Goal: Task Accomplishment & Management: Use online tool/utility

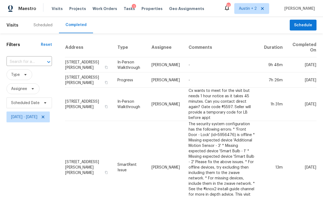
scroll to position [239, 0]
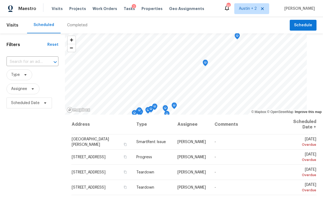
click at [143, 9] on span "Properties" at bounding box center [151, 8] width 21 height 5
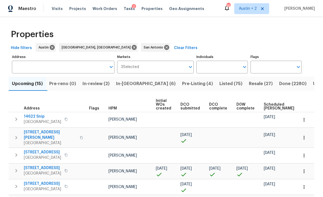
click at [182, 82] on span "Pre-Listing (4)" at bounding box center [197, 84] width 31 height 8
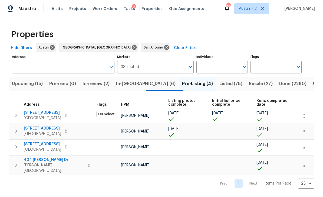
click at [219, 85] on span "Listed (75)" at bounding box center [230, 84] width 23 height 8
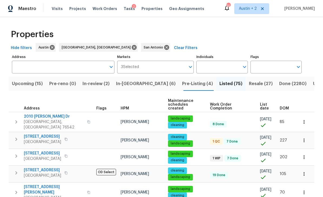
click at [286, 106] on span "DOM" at bounding box center [284, 108] width 9 height 4
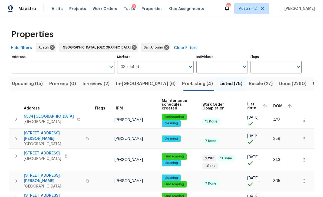
click at [278, 104] on span "DOM" at bounding box center [277, 106] width 9 height 4
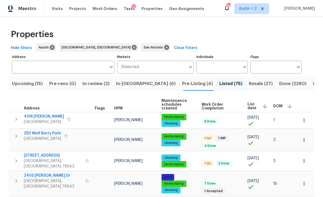
click at [46, 114] on span "4318 James Bowie" at bounding box center [44, 116] width 40 height 5
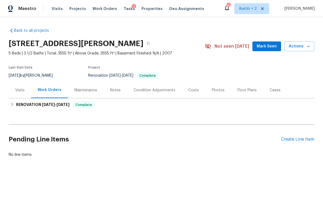
click at [264, 44] on span "Mark Seen" at bounding box center [267, 46] width 20 height 7
click at [297, 47] on span "Actions" at bounding box center [299, 46] width 21 height 7
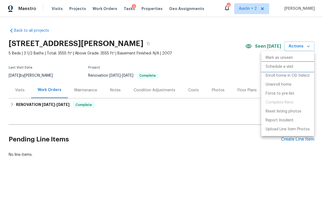
click at [285, 67] on p "Schedule a visit" at bounding box center [280, 67] width 28 height 6
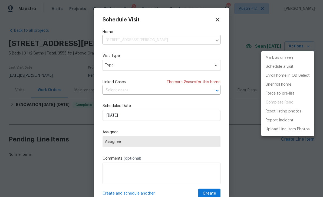
click at [158, 66] on div at bounding box center [161, 98] width 323 height 197
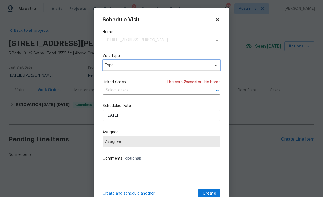
click at [204, 66] on span "Type" at bounding box center [157, 64] width 105 height 5
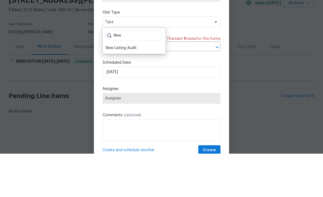
type input "New"
click at [131, 88] on div "New Listing Audit" at bounding box center [121, 90] width 31 height 5
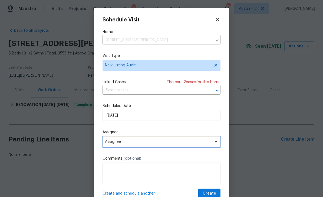
click at [148, 141] on span "Assignee" at bounding box center [158, 141] width 106 height 4
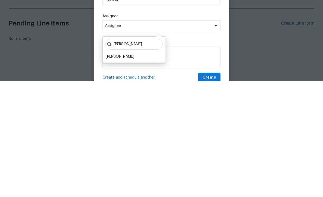
type input "[PERSON_NAME]"
click at [131, 170] on div "[PERSON_NAME]" at bounding box center [120, 172] width 28 height 5
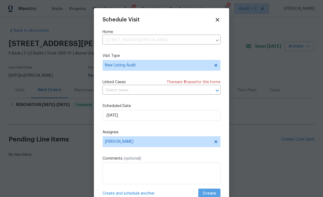
click at [214, 193] on span "Create" at bounding box center [210, 193] width 14 height 7
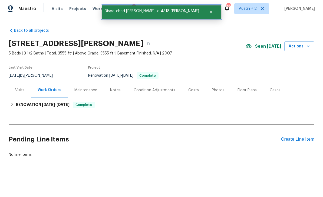
click at [209, 12] on icon "Close" at bounding box center [211, 12] width 4 height 4
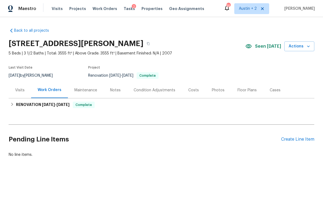
click at [147, 10] on span "Properties" at bounding box center [151, 8] width 21 height 5
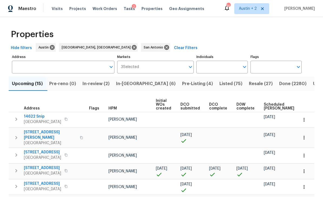
click at [219, 86] on span "Listed (75)" at bounding box center [230, 84] width 23 height 8
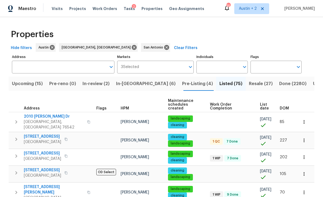
click at [286, 106] on span "DOM" at bounding box center [284, 108] width 9 height 4
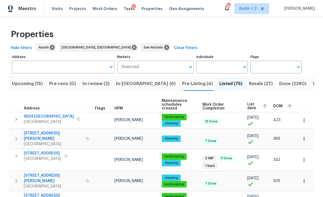
click at [281, 104] on span "DOM" at bounding box center [277, 106] width 9 height 4
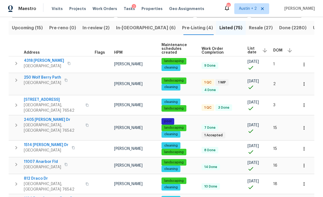
scroll to position [91, 0]
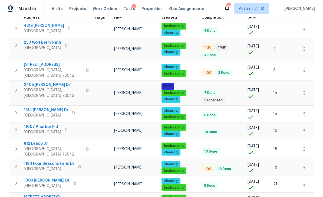
click at [48, 129] on span "San Antonio, TX 78254" at bounding box center [42, 131] width 37 height 5
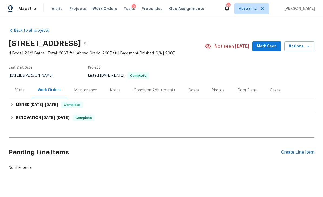
click at [262, 45] on span "Mark Seen" at bounding box center [267, 46] width 20 height 7
click at [297, 48] on span "Actions" at bounding box center [299, 46] width 21 height 7
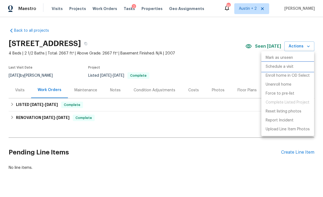
click at [282, 66] on p "Schedule a visit" at bounding box center [280, 67] width 28 height 6
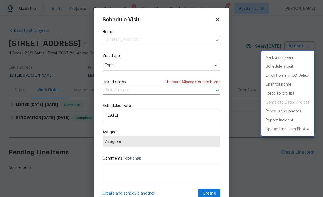
click at [149, 66] on div at bounding box center [161, 98] width 323 height 197
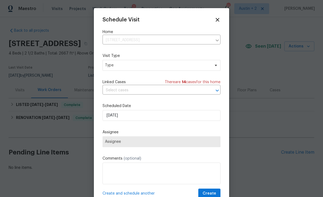
click at [151, 68] on span "Type" at bounding box center [157, 64] width 105 height 5
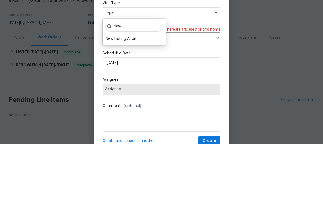
type input "New"
click at [134, 88] on div "New Listing Audit" at bounding box center [121, 90] width 31 height 5
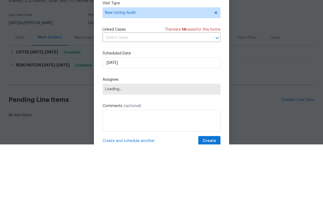
scroll to position [10, 0]
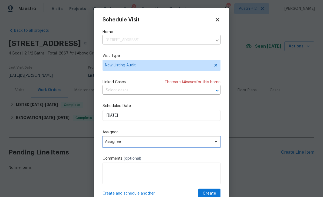
click at [138, 144] on span "Assignee" at bounding box center [158, 141] width 106 height 4
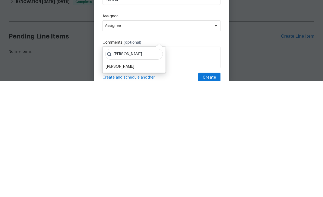
type input "[PERSON_NAME]"
click at [132, 180] on div "[PERSON_NAME]" at bounding box center [120, 182] width 28 height 5
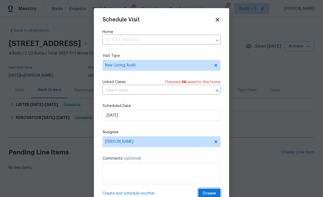
click at [213, 194] on span "Create" at bounding box center [210, 193] width 14 height 7
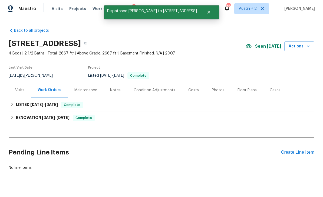
scroll to position [0, 0]
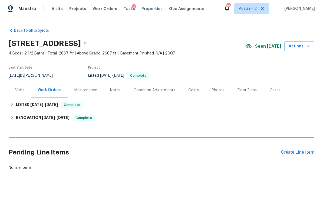
click at [145, 9] on span "Properties" at bounding box center [151, 8] width 21 height 5
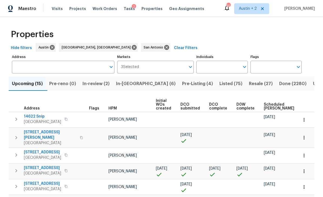
click at [219, 85] on span "Listed (75)" at bounding box center [230, 84] width 23 height 8
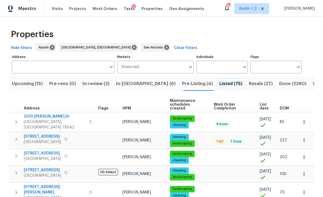
click at [287, 106] on span "DOM" at bounding box center [284, 108] width 9 height 4
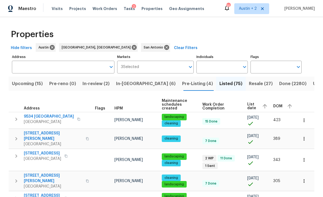
click at [277, 104] on span "DOM" at bounding box center [277, 106] width 9 height 4
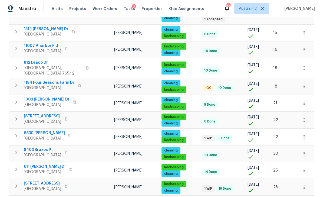
scroll to position [174, 0]
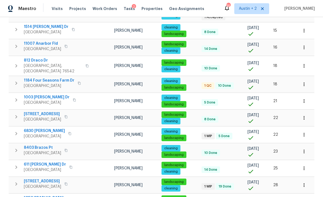
click at [56, 111] on span "[STREET_ADDRESS]" at bounding box center [42, 113] width 37 height 5
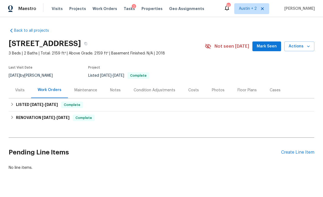
click at [266, 46] on span "Mark Seen" at bounding box center [267, 46] width 20 height 7
click at [302, 47] on span "Actions" at bounding box center [299, 46] width 21 height 7
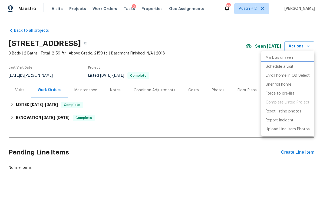
click at [286, 66] on p "Schedule a visit" at bounding box center [280, 67] width 28 height 6
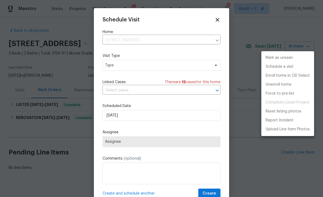
click at [169, 34] on div at bounding box center [161, 98] width 323 height 197
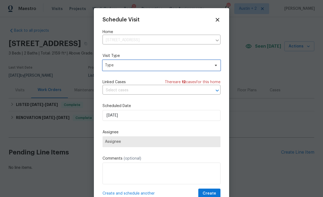
click at [150, 66] on span "Type" at bounding box center [157, 64] width 105 height 5
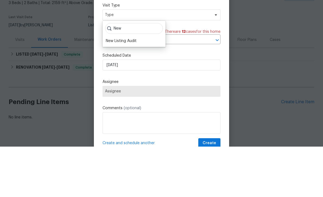
type input "New"
click at [135, 88] on div "New Listing Audit" at bounding box center [121, 90] width 31 height 5
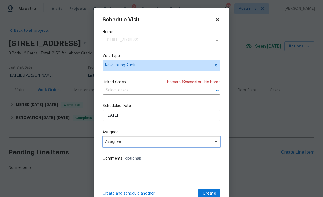
click at [141, 140] on span "Assignee" at bounding box center [161, 141] width 118 height 11
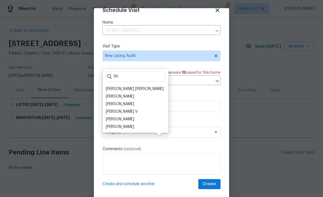
scroll to position [11, 0]
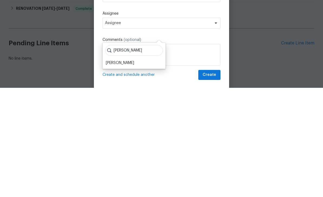
type input "[PERSON_NAME]"
click at [125, 169] on div "[PERSON_NAME]" at bounding box center [120, 171] width 28 height 5
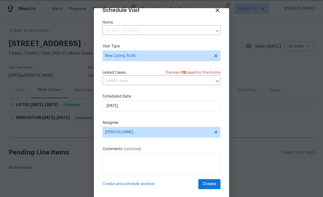
click at [213, 184] on span "Create" at bounding box center [210, 183] width 14 height 7
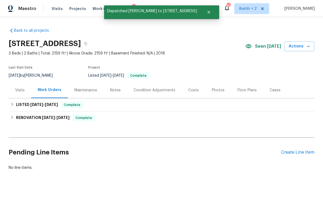
scroll to position [0, 0]
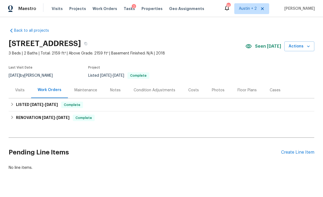
click at [124, 8] on span "Tasks" at bounding box center [129, 9] width 11 height 4
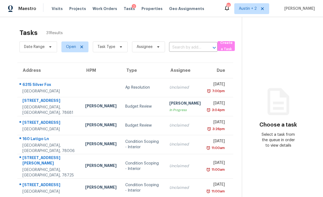
click at [144, 8] on span "Properties" at bounding box center [151, 8] width 21 height 5
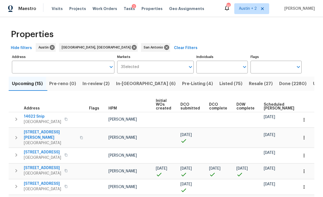
click at [219, 84] on span "Listed (75)" at bounding box center [230, 84] width 23 height 8
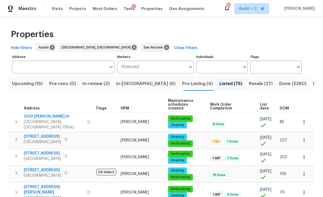
click at [284, 106] on span "DOM" at bounding box center [284, 108] width 9 height 4
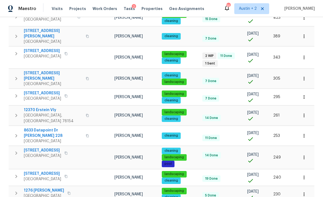
scroll to position [102, 0]
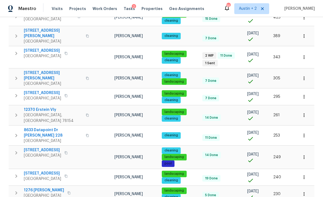
click at [51, 107] on span "12370 Erstein Vly" at bounding box center [53, 109] width 59 height 5
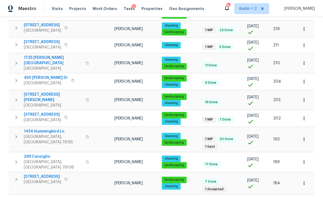
scroll to position [301, 0]
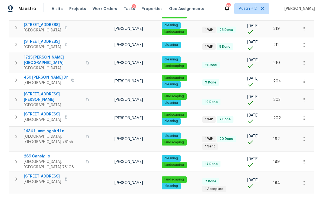
click at [41, 91] on span "[STREET_ADDRESS][PERSON_NAME]" at bounding box center [53, 96] width 59 height 11
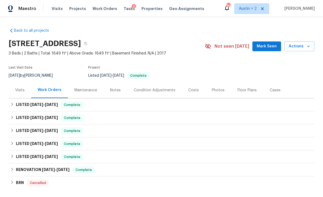
click at [301, 47] on span "Actions" at bounding box center [299, 46] width 21 height 7
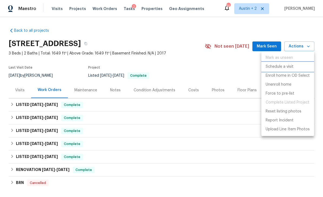
click at [288, 65] on p "Schedule a visit" at bounding box center [280, 67] width 28 height 6
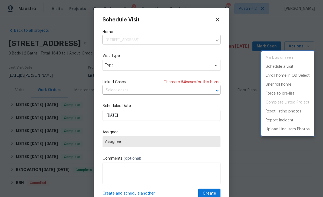
click at [163, 65] on div at bounding box center [161, 98] width 323 height 197
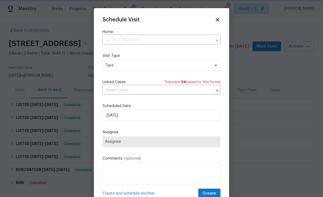
click at [190, 64] on span "Type" at bounding box center [157, 64] width 105 height 5
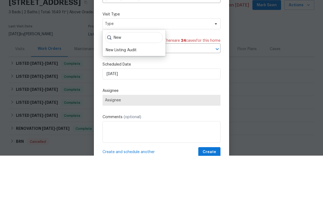
type input "New"
click at [137, 88] on div "New Listing Audit" at bounding box center [121, 90] width 31 height 5
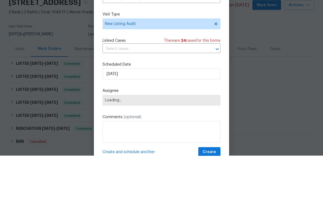
scroll to position [17, 0]
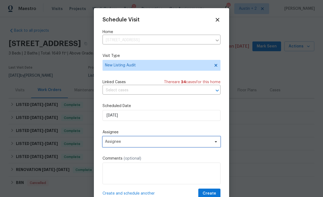
click at [142, 144] on span "Assignee" at bounding box center [158, 141] width 106 height 4
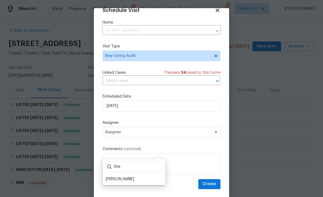
scroll to position [11, 0]
type input "She"
click at [132, 176] on div "[PERSON_NAME]" at bounding box center [120, 178] width 28 height 5
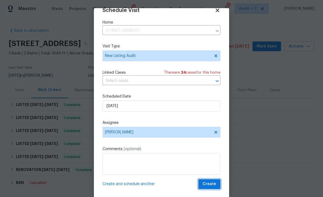
click at [208, 183] on span "Create" at bounding box center [210, 183] width 14 height 7
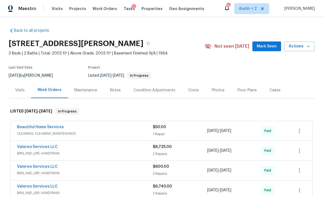
click at [219, 89] on div "Photos" at bounding box center [218, 89] width 13 height 5
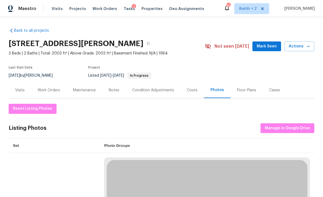
click at [264, 48] on span "Mark Seen" at bounding box center [267, 46] width 20 height 7
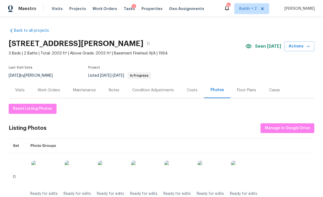
click at [13, 85] on div "Visits" at bounding box center [20, 90] width 22 height 16
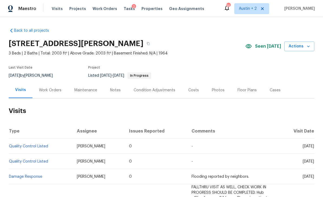
click at [305, 48] on span "Actions" at bounding box center [299, 46] width 21 height 7
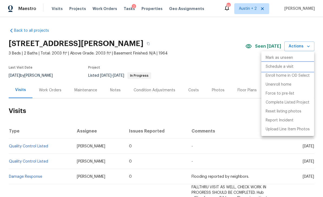
click at [292, 68] on p "Schedule a visit" at bounding box center [280, 67] width 28 height 6
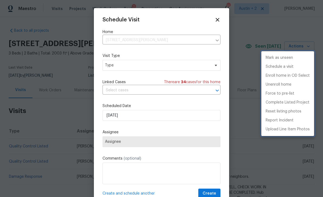
click at [160, 64] on div at bounding box center [161, 98] width 323 height 197
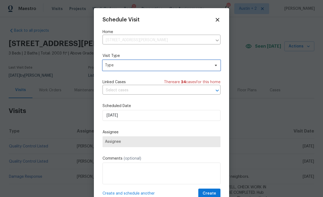
click at [205, 67] on span "Type" at bounding box center [157, 64] width 105 height 5
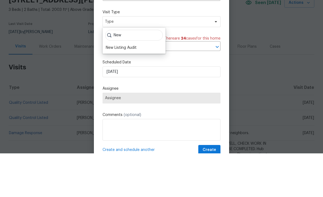
type input "New"
click at [134, 88] on div "New Listing Audit" at bounding box center [121, 90] width 31 height 5
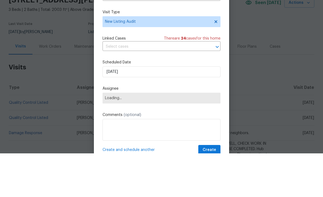
scroll to position [17, 0]
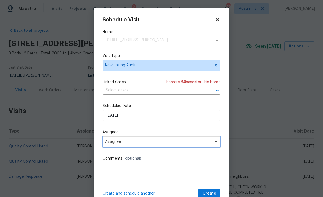
click at [138, 143] on span "Assignee" at bounding box center [158, 141] width 106 height 4
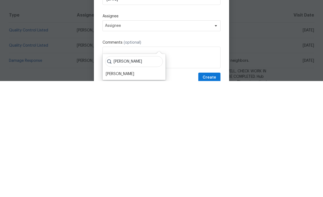
type input "[PERSON_NAME]"
click at [125, 187] on div "[PERSON_NAME]" at bounding box center [120, 189] width 28 height 5
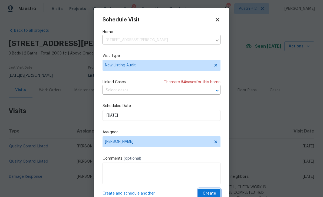
click at [213, 192] on span "Create" at bounding box center [210, 193] width 14 height 7
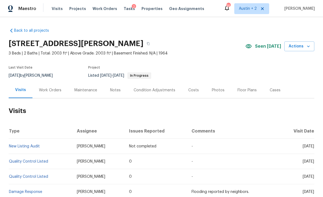
scroll to position [0, 0]
click at [54, 9] on span "Visits" at bounding box center [57, 8] width 11 height 5
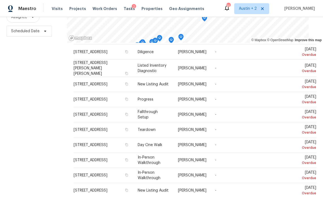
scroll to position [139, 0]
click at [0, 0] on icon at bounding box center [0, 0] width 0 height 0
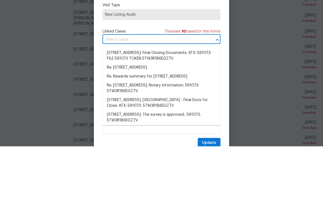
click at [160, 25] on div "Schedule Visit Home [STREET_ADDRESS] ​ Visit Type New Listing Audit Linked Case…" at bounding box center [161, 107] width 118 height 181
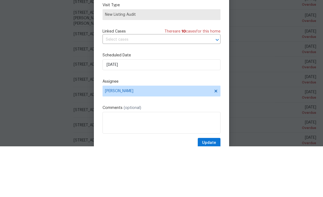
scroll to position [17, 0]
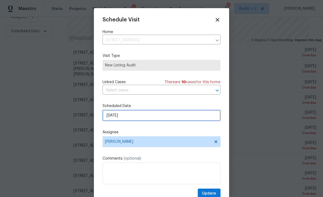
click at [142, 119] on input "[DATE]" at bounding box center [161, 115] width 118 height 11
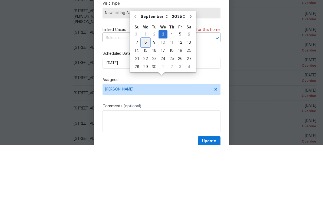
click at [144, 91] on div "8" at bounding box center [145, 95] width 9 height 8
type input "[DATE]"
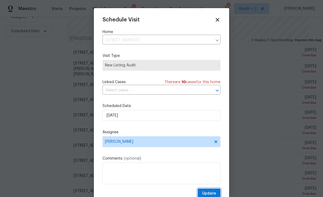
click at [209, 193] on span "Update" at bounding box center [209, 193] width 14 height 7
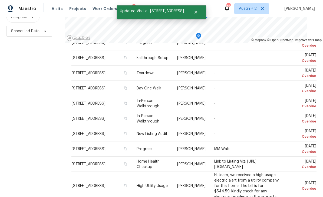
scroll to position [180, 0]
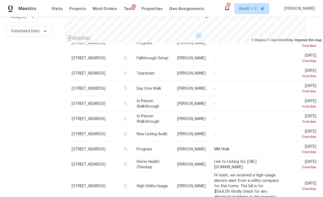
click at [0, 0] on span at bounding box center [0, 0] width 0 height 0
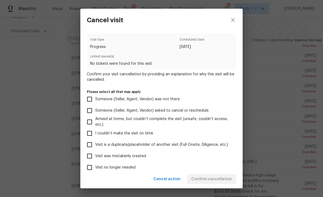
click at [314, 126] on div "Cancel visit Visit type Progress Scheduled date [DATE] Linked issues(s) No tick…" at bounding box center [161, 98] width 323 height 197
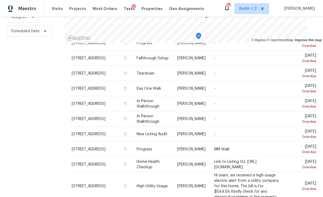
click at [0, 0] on icon at bounding box center [0, 0] width 0 height 0
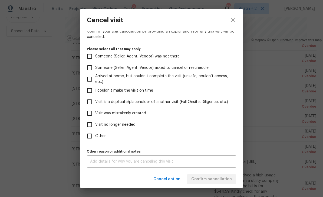
scroll to position [45, 0]
click at [145, 112] on span "Visit was mistakenly created" at bounding box center [120, 113] width 51 height 6
click at [95, 112] on input "Visit was mistakenly created" at bounding box center [89, 112] width 11 height 11
checkbox input "true"
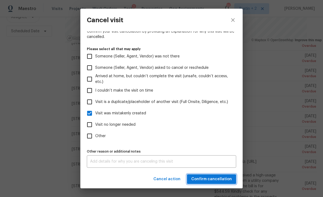
click at [219, 179] on span "Confirm cancellation" at bounding box center [211, 178] width 41 height 7
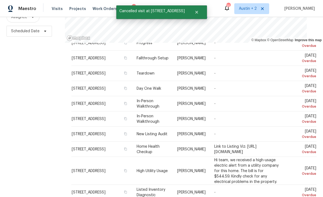
scroll to position [17, 0]
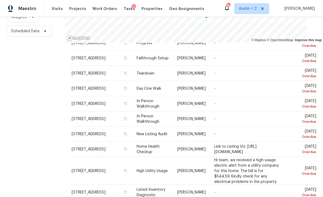
click at [0, 0] on icon at bounding box center [0, 0] width 0 height 0
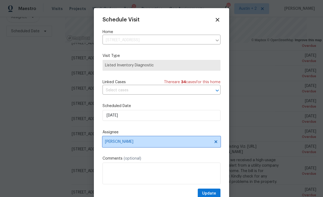
click at [140, 144] on span "[PERSON_NAME]" at bounding box center [158, 141] width 106 height 4
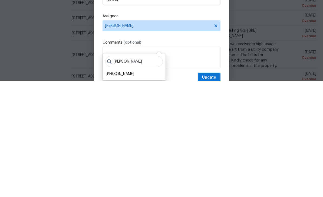
type input "[PERSON_NAME]"
click at [131, 187] on div "[PERSON_NAME]" at bounding box center [120, 189] width 28 height 5
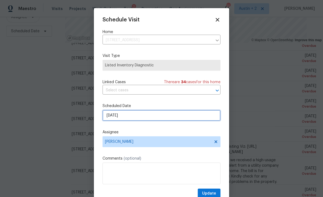
click at [162, 117] on input "[DATE]" at bounding box center [161, 115] width 118 height 11
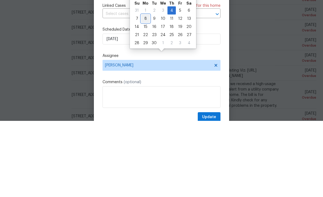
click at [145, 91] on div "8" at bounding box center [145, 95] width 9 height 8
type input "[DATE]"
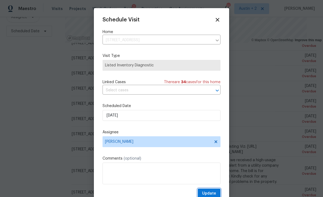
click at [214, 193] on span "Update" at bounding box center [209, 193] width 14 height 7
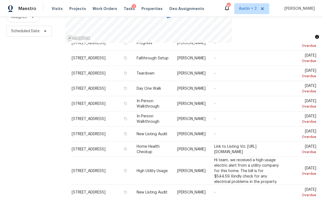
scroll to position [52, 0]
